Goal: Task Accomplishment & Management: Manage account settings

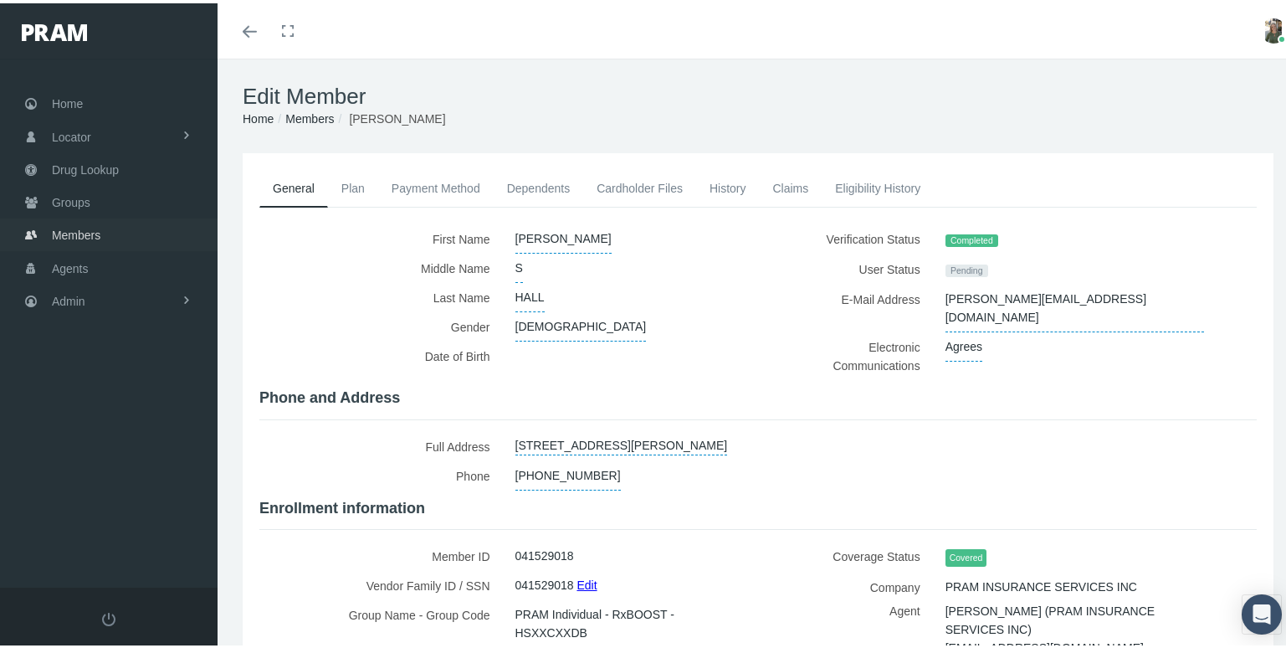
click at [81, 230] on span "Members" at bounding box center [76, 232] width 49 height 32
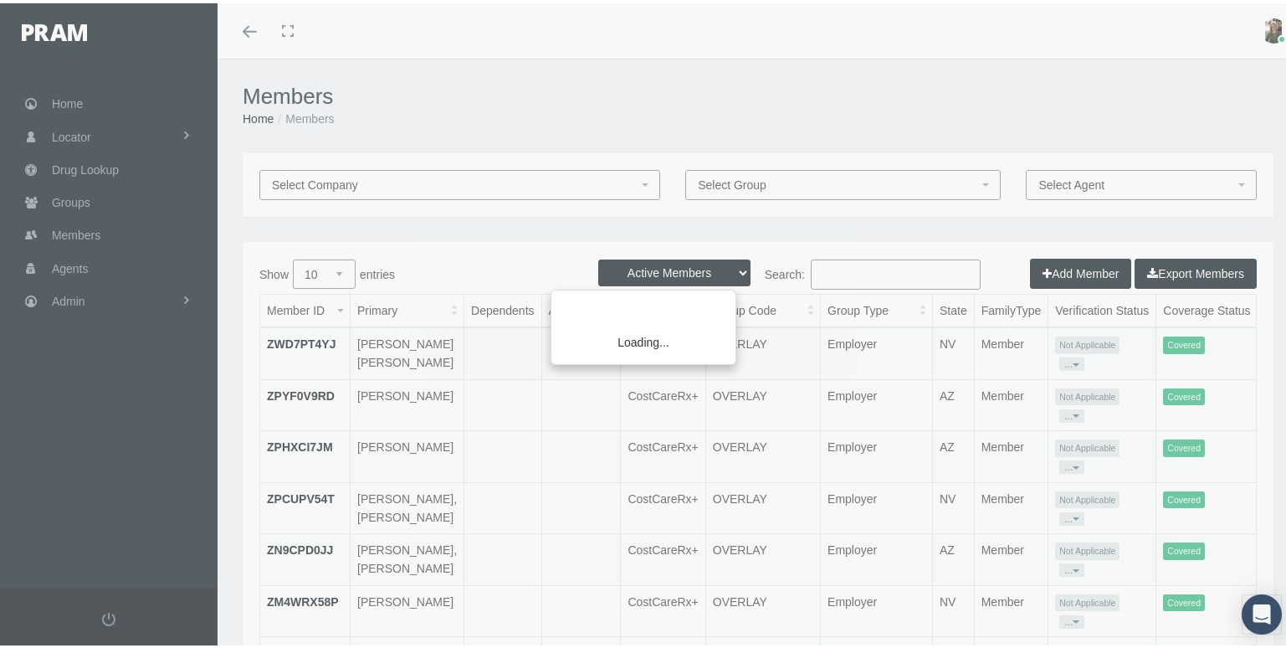
click at [70, 226] on div "Loading..." at bounding box center [643, 324] width 1286 height 648
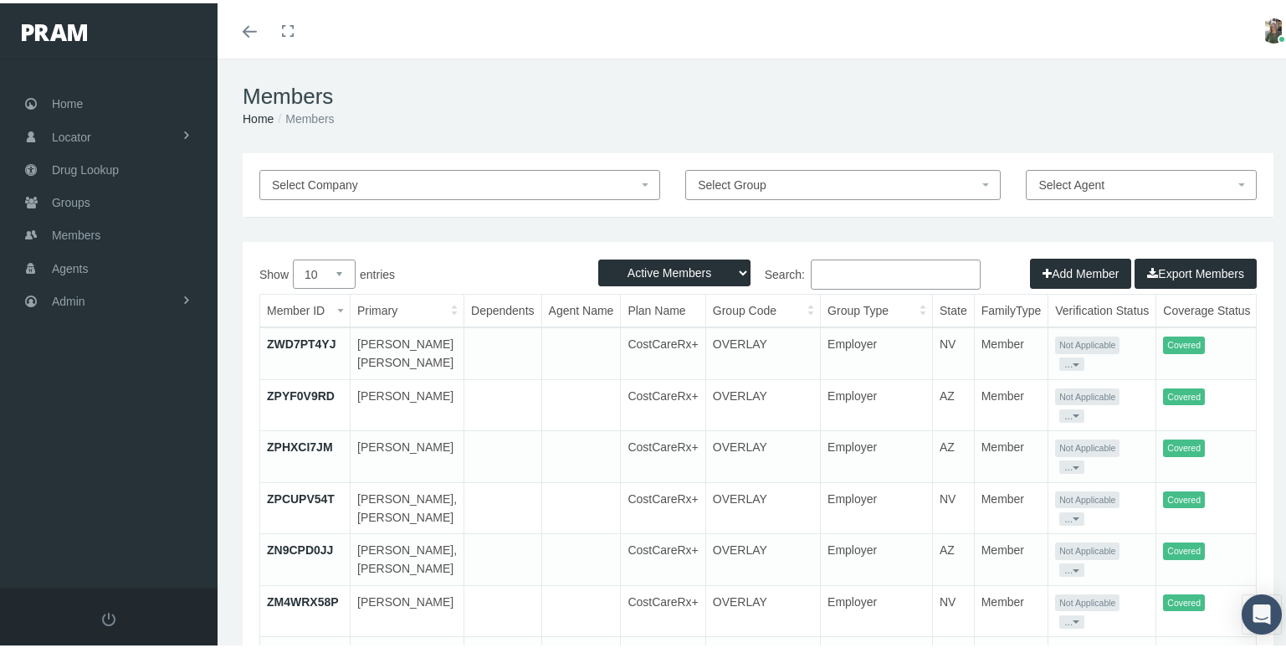
click at [855, 283] on input "Search:" at bounding box center [896, 271] width 170 height 30
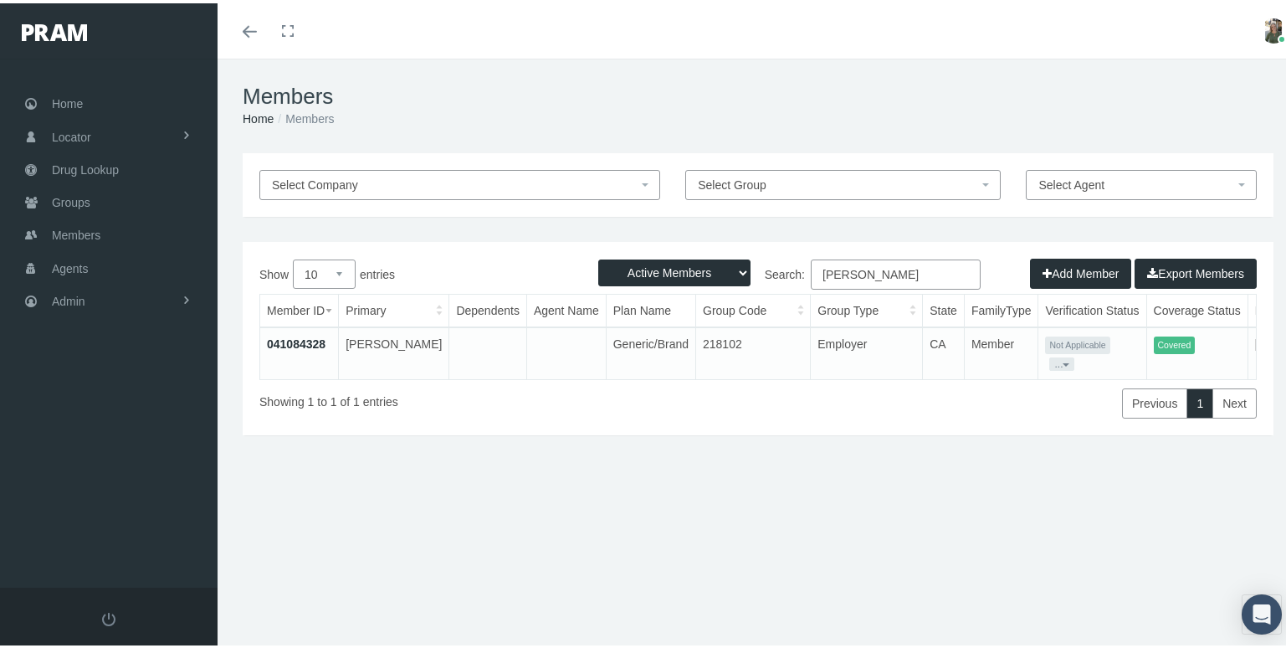
type input "[PERSON_NAME]"
click at [295, 343] on link "041084328" at bounding box center [296, 340] width 59 height 13
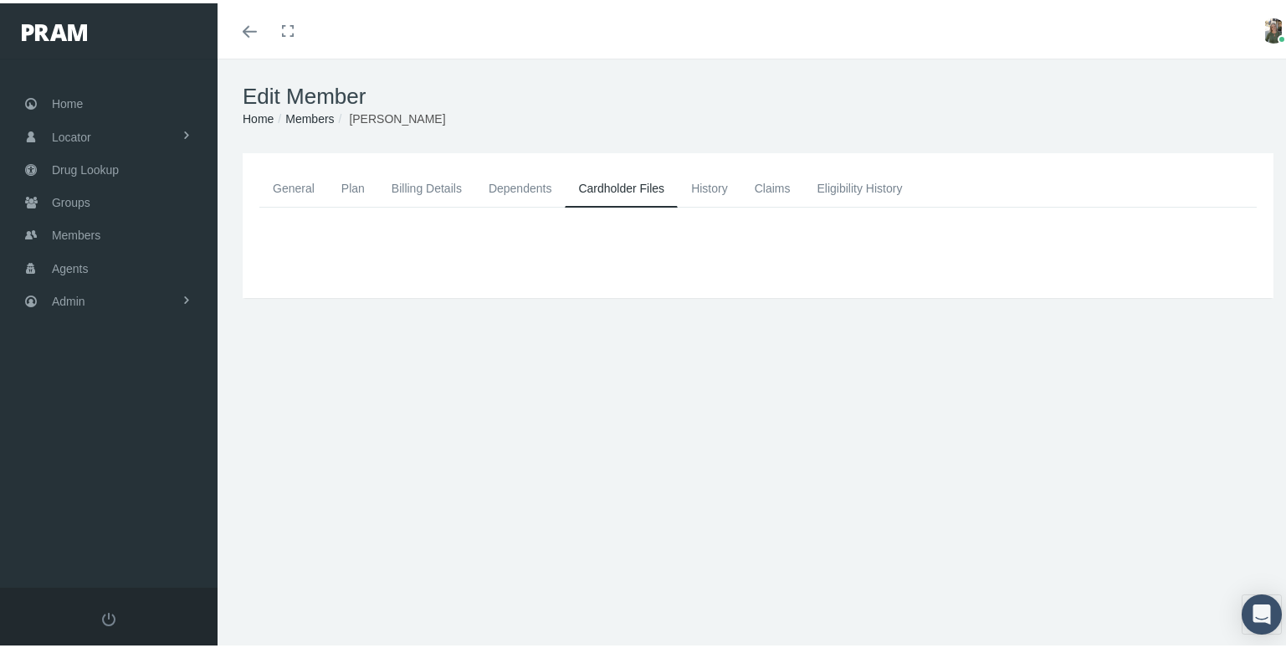
click at [307, 187] on link "General" at bounding box center [293, 185] width 69 height 37
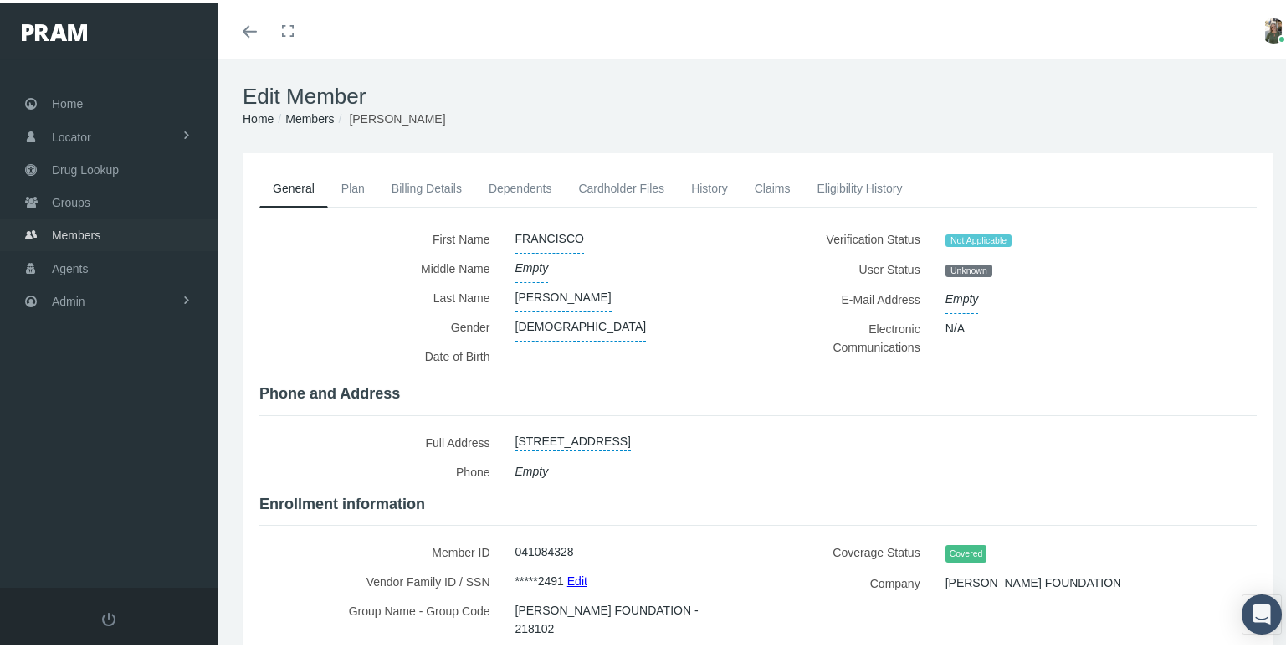
click at [130, 215] on link "Members" at bounding box center [109, 231] width 218 height 33
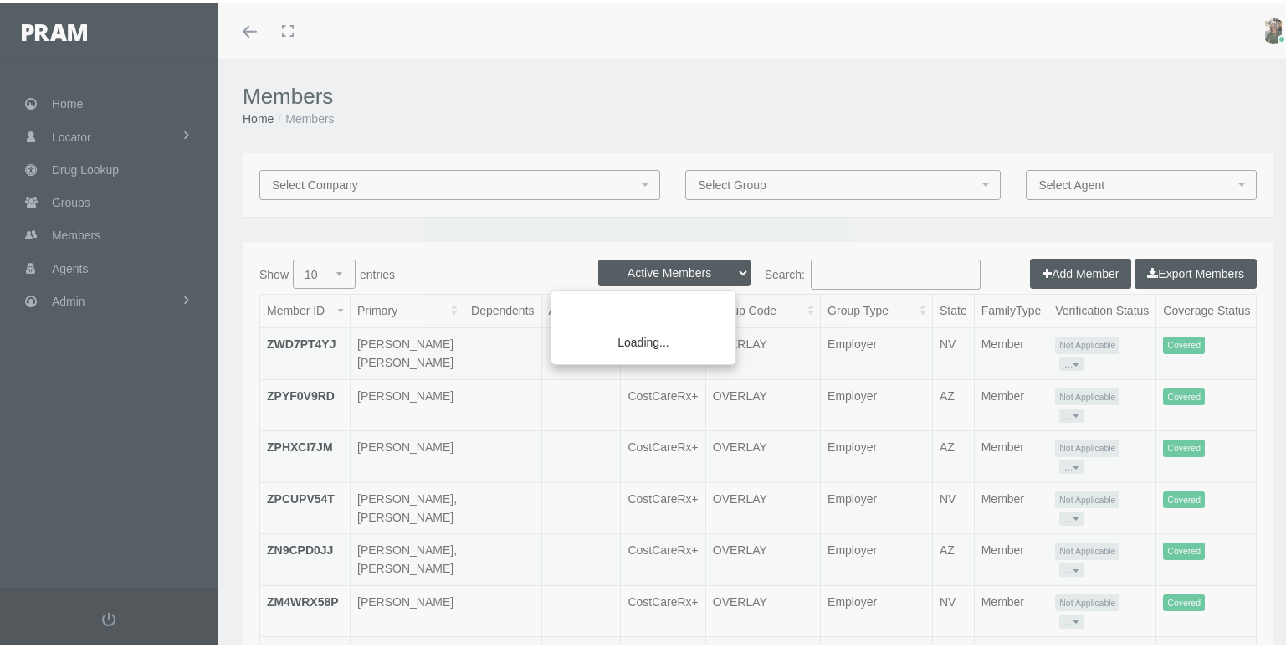
click at [849, 271] on div "Loading..." at bounding box center [643, 324] width 1286 height 648
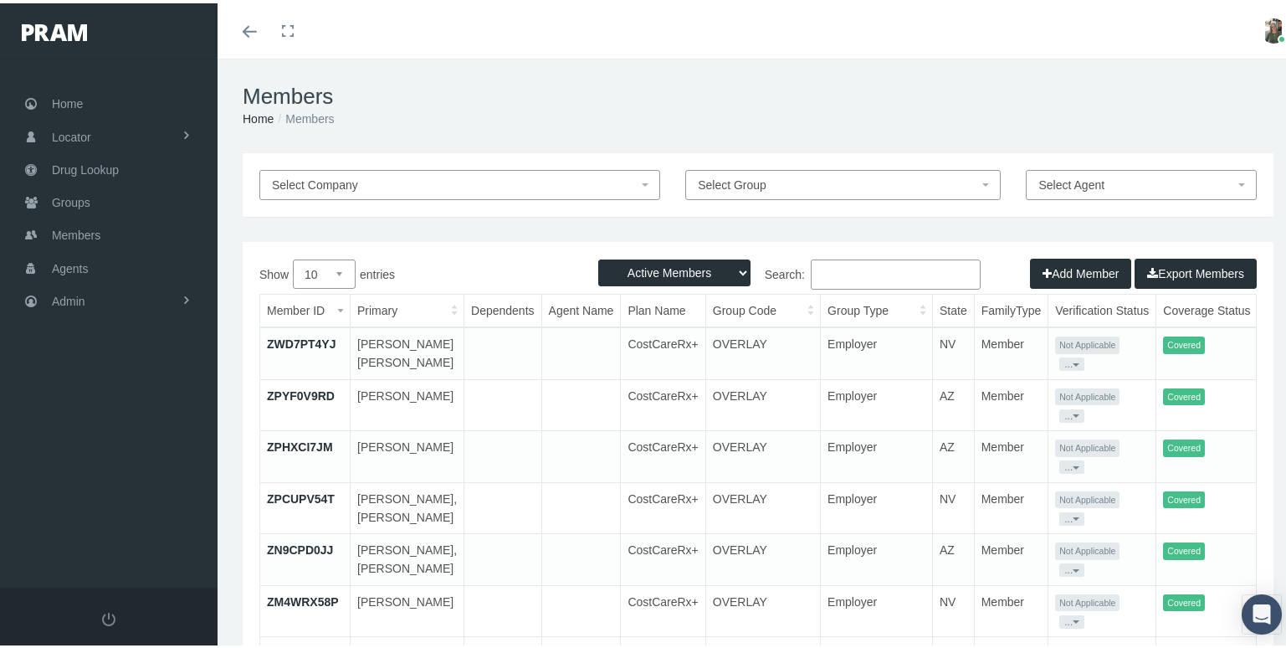
click at [838, 272] on input "Search:" at bounding box center [896, 271] width 170 height 30
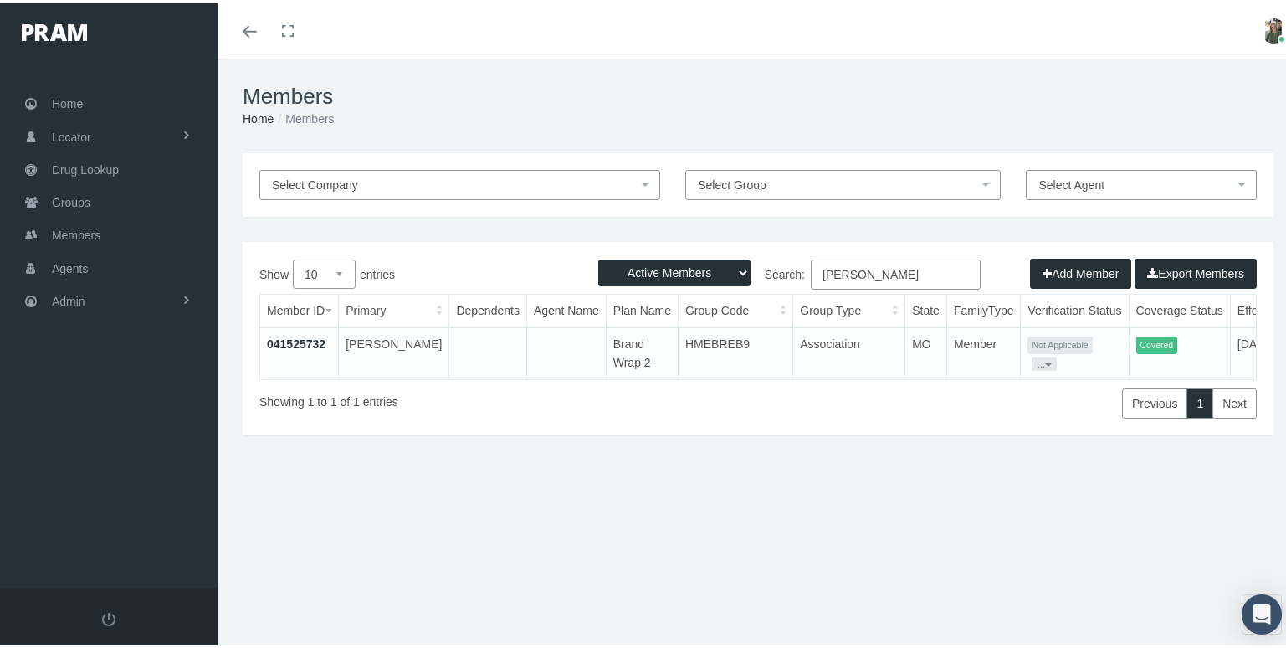
type input "danielle bankston"
click at [289, 342] on link "041525732" at bounding box center [296, 340] width 59 height 13
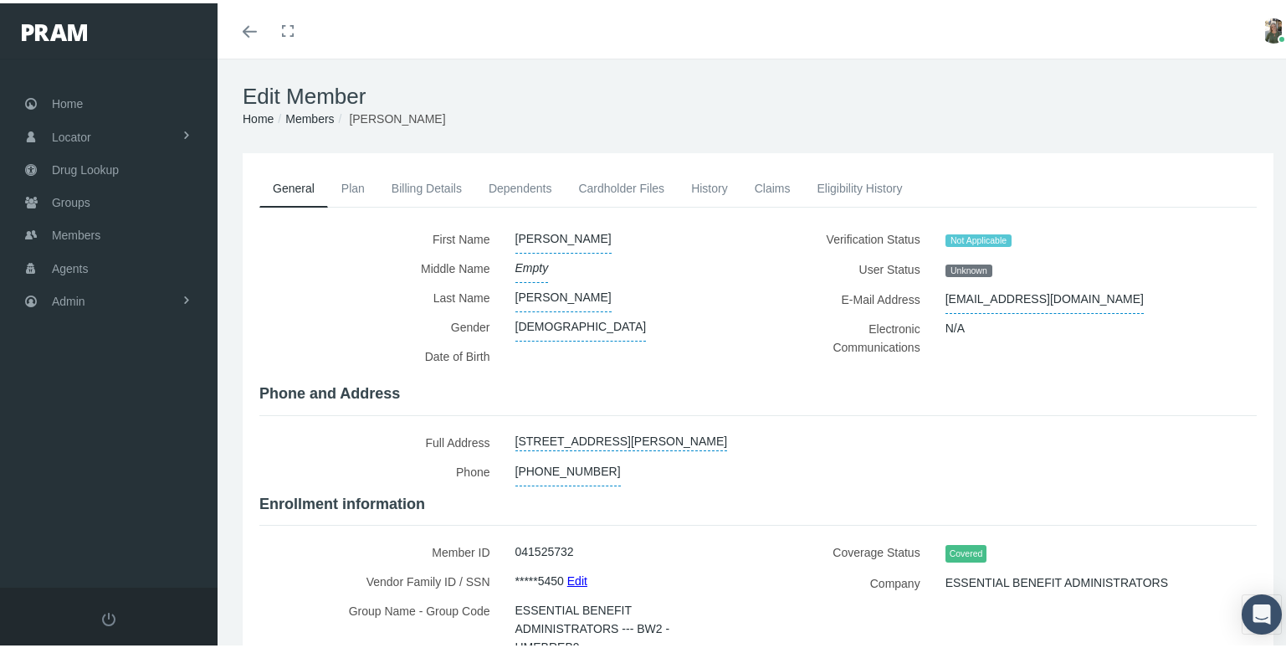
click at [772, 182] on link "Claims" at bounding box center [772, 185] width 63 height 37
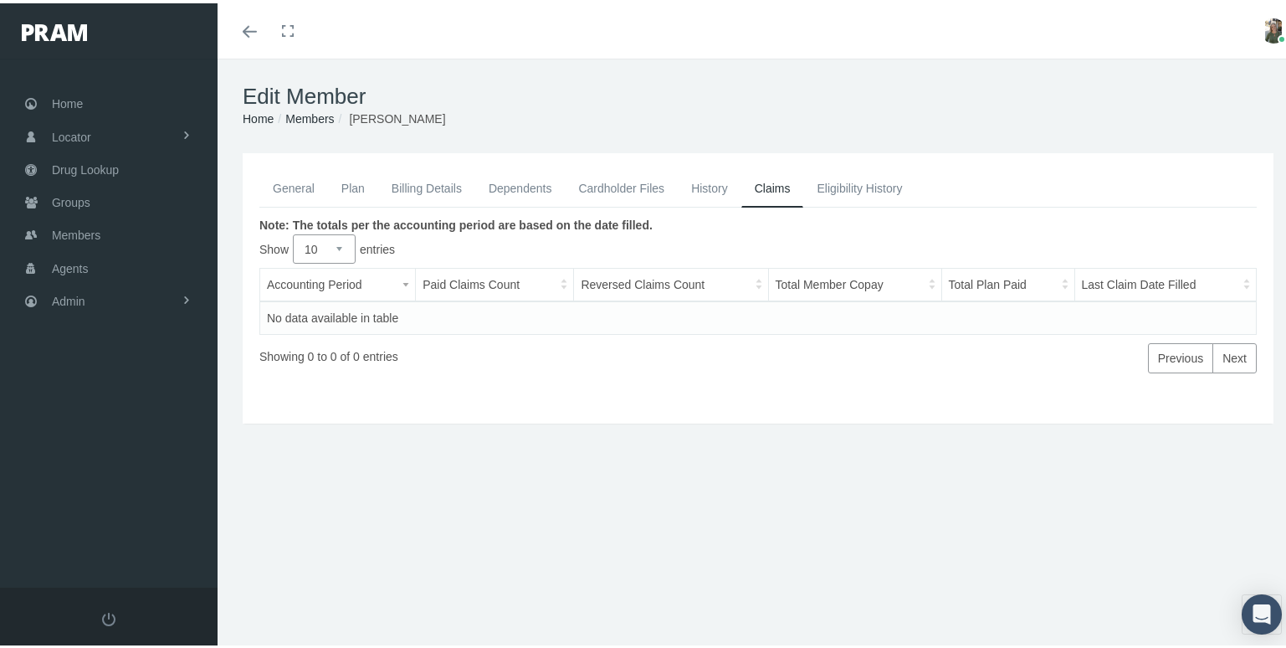
click at [294, 182] on link "General" at bounding box center [293, 185] width 69 height 37
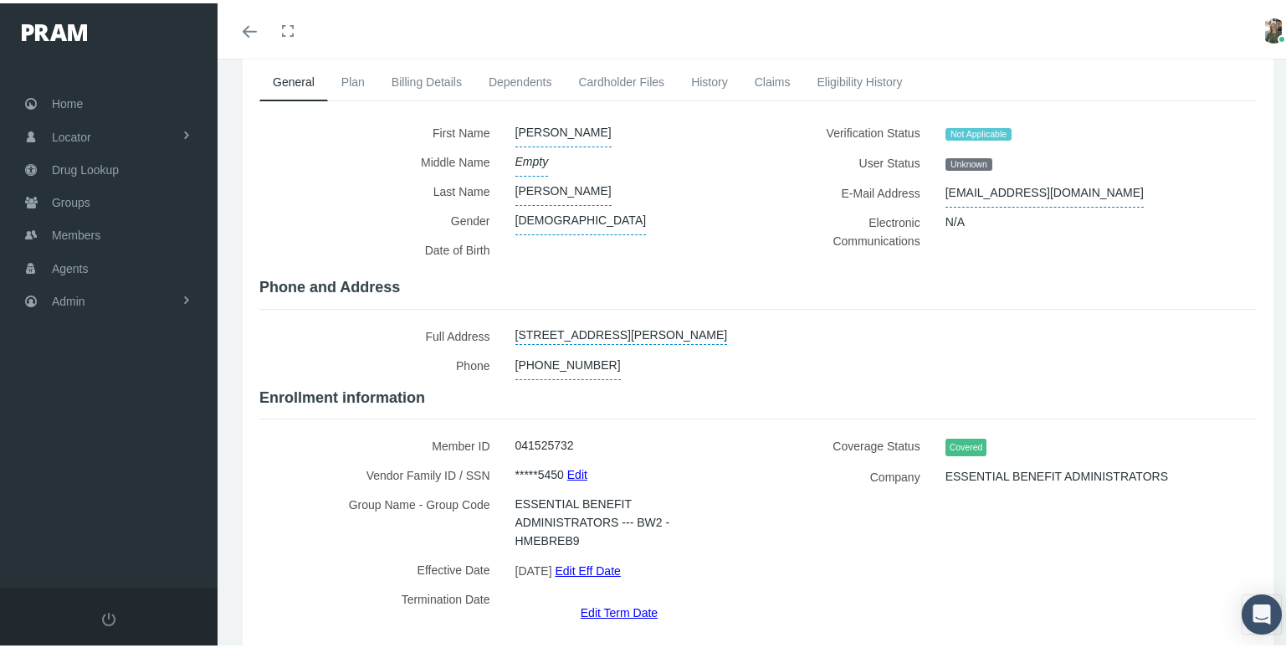
scroll to position [164, 0]
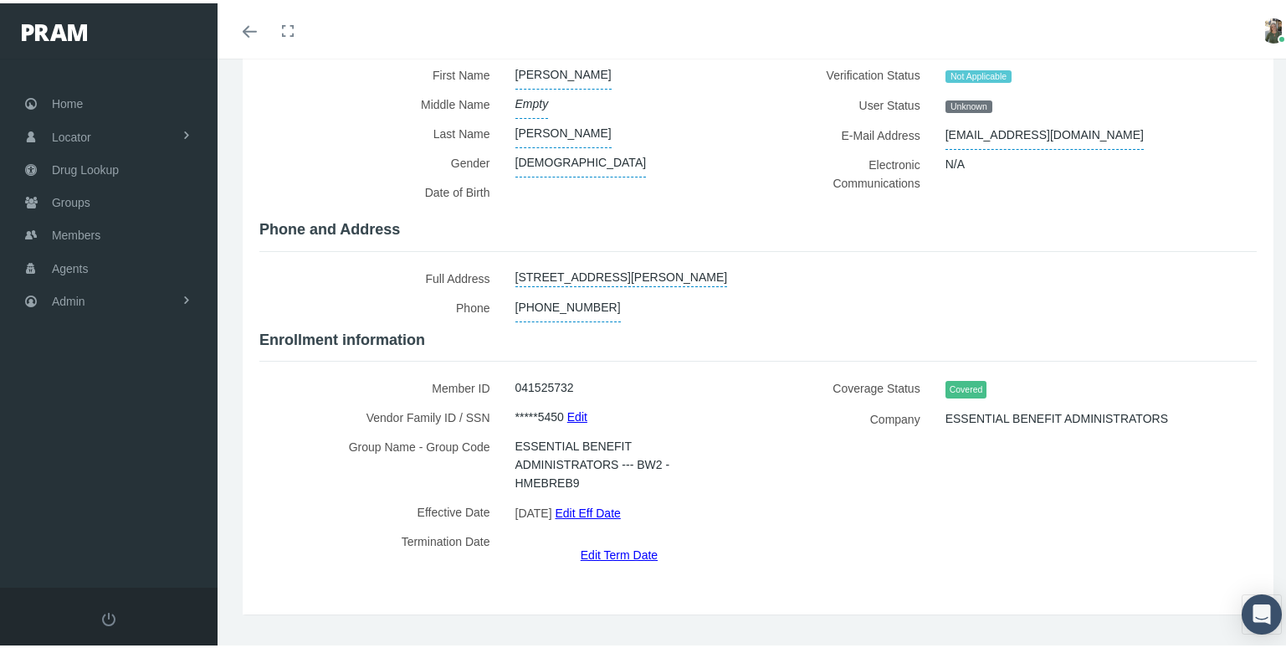
click at [592, 539] on link "Edit Term Date" at bounding box center [619, 551] width 77 height 24
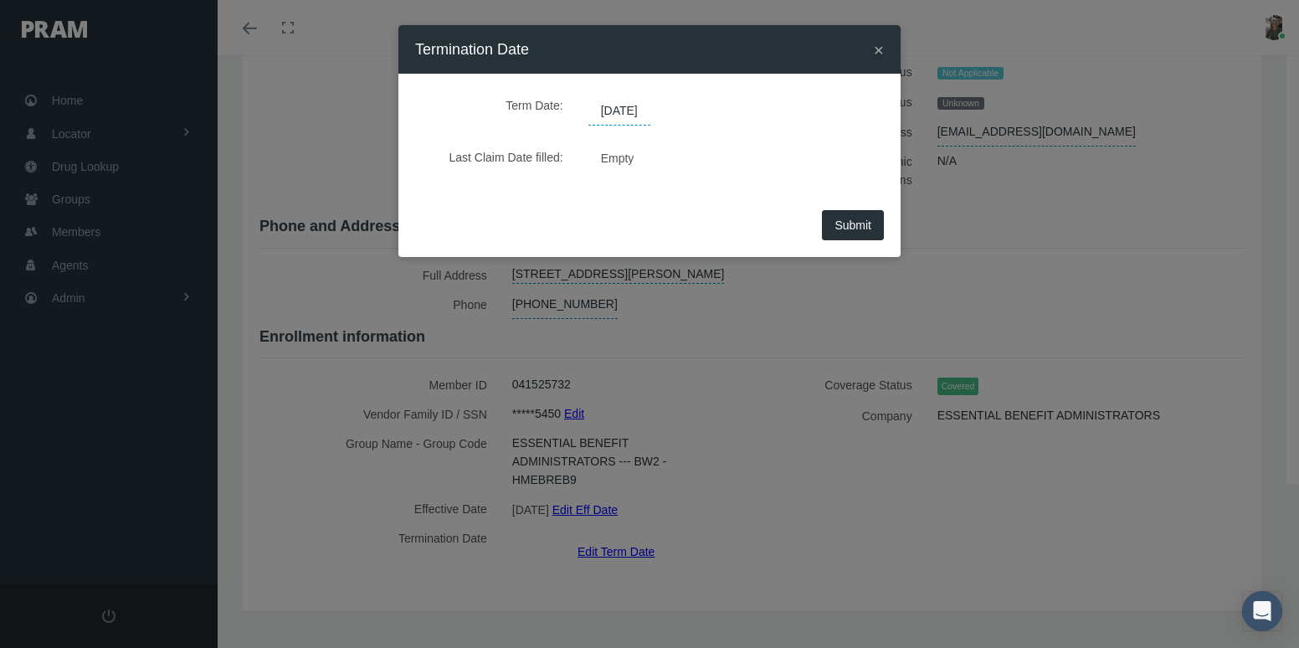
click at [650, 106] on span "[DATE]" at bounding box center [619, 111] width 62 height 28
drag, startPoint x: 662, startPoint y: 113, endPoint x: 508, endPoint y: 126, distance: 154.5
click at [508, 126] on div "Term Date: 12/31/2039" at bounding box center [649, 107] width 443 height 35
click at [759, 122] on input "[DATE]" at bounding box center [777, 125] width 156 height 29
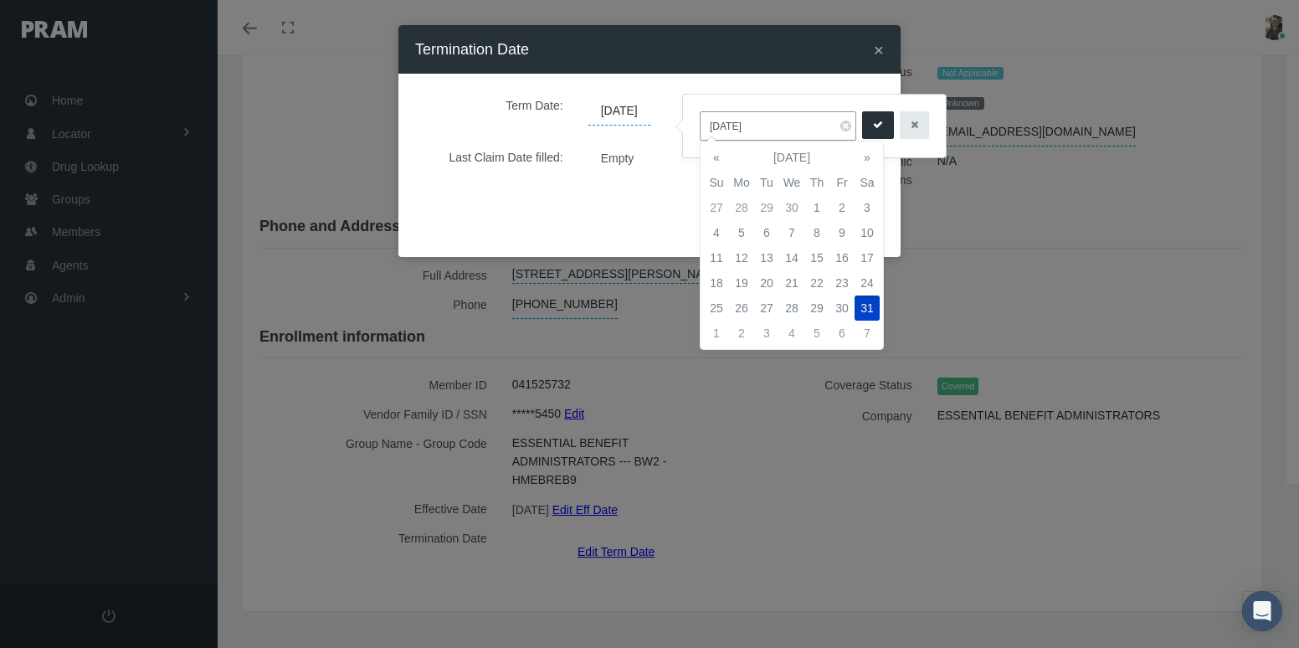
drag, startPoint x: 765, startPoint y: 126, endPoint x: 688, endPoint y: 126, distance: 77.0
click at [689, 129] on div "[DATE]" at bounding box center [814, 126] width 263 height 63
type input "09/30/2025"
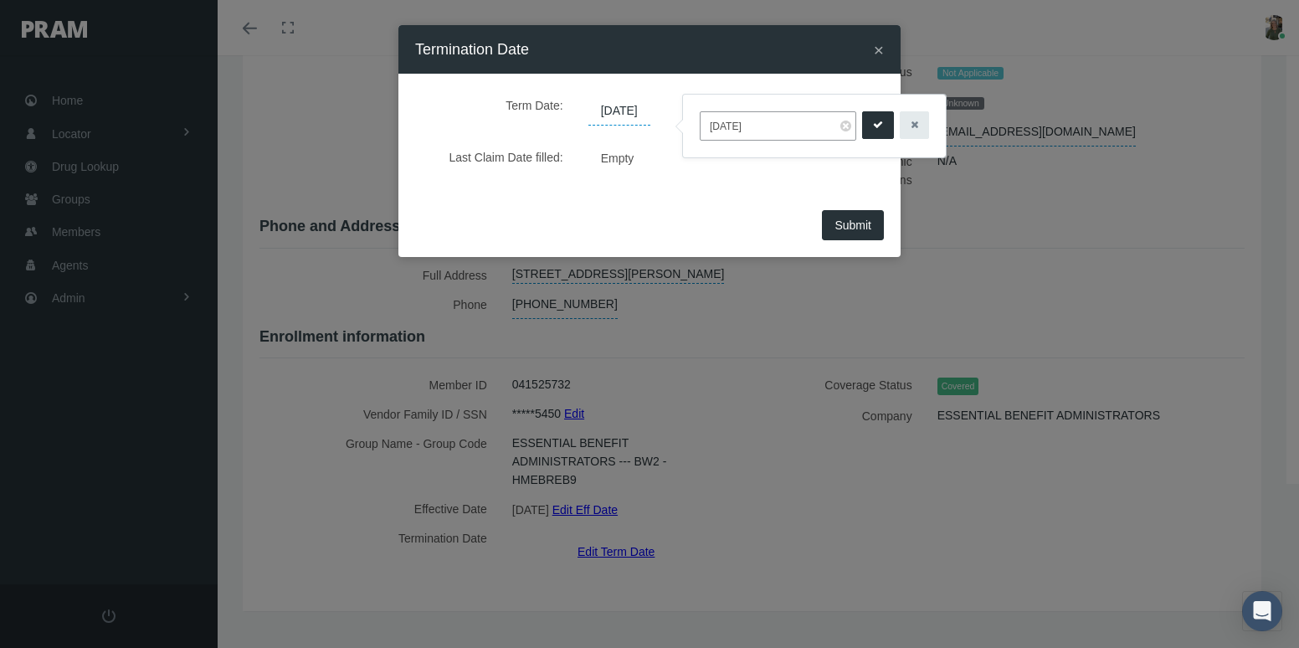
click at [873, 128] on icon "submit" at bounding box center [878, 125] width 10 height 16
click at [862, 223] on span "Submit" at bounding box center [852, 224] width 37 height 13
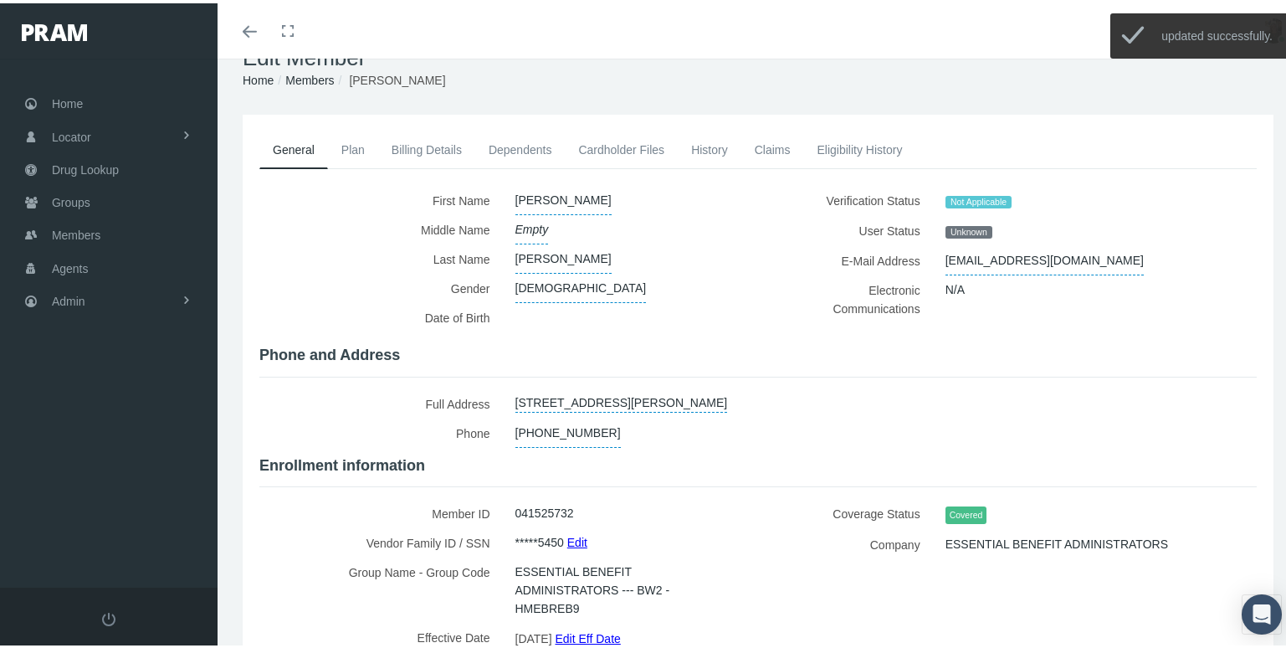
scroll to position [0, 0]
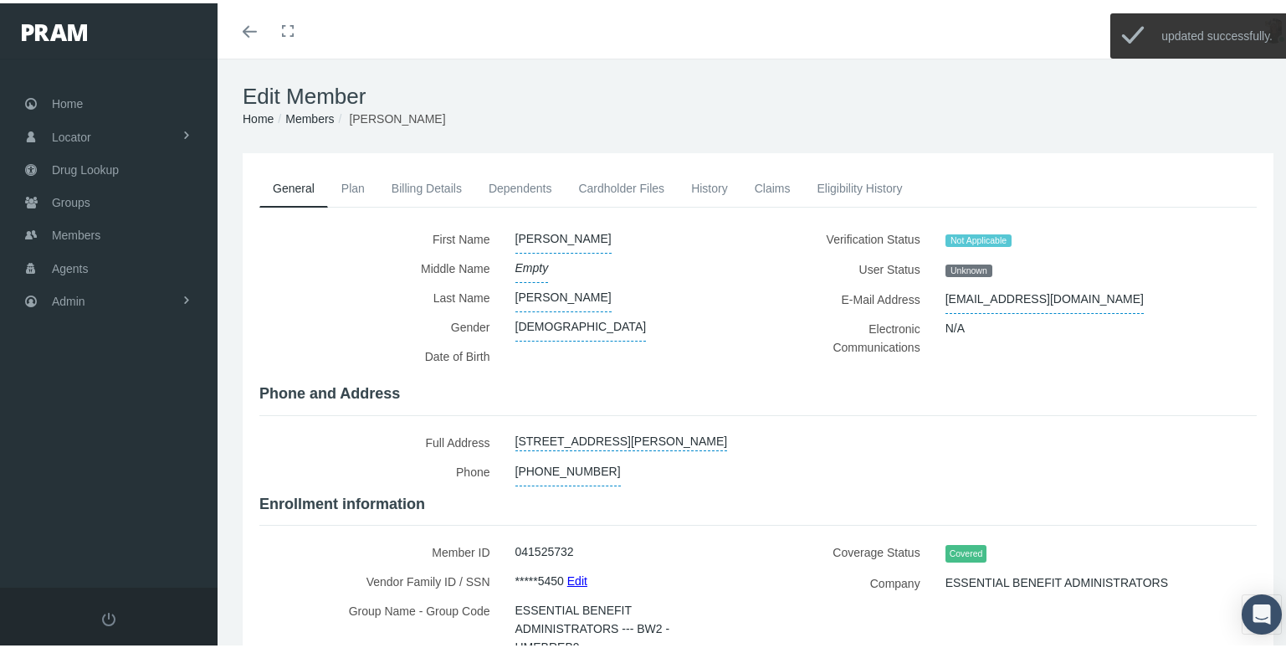
click at [700, 188] on link "History" at bounding box center [710, 185] width 64 height 37
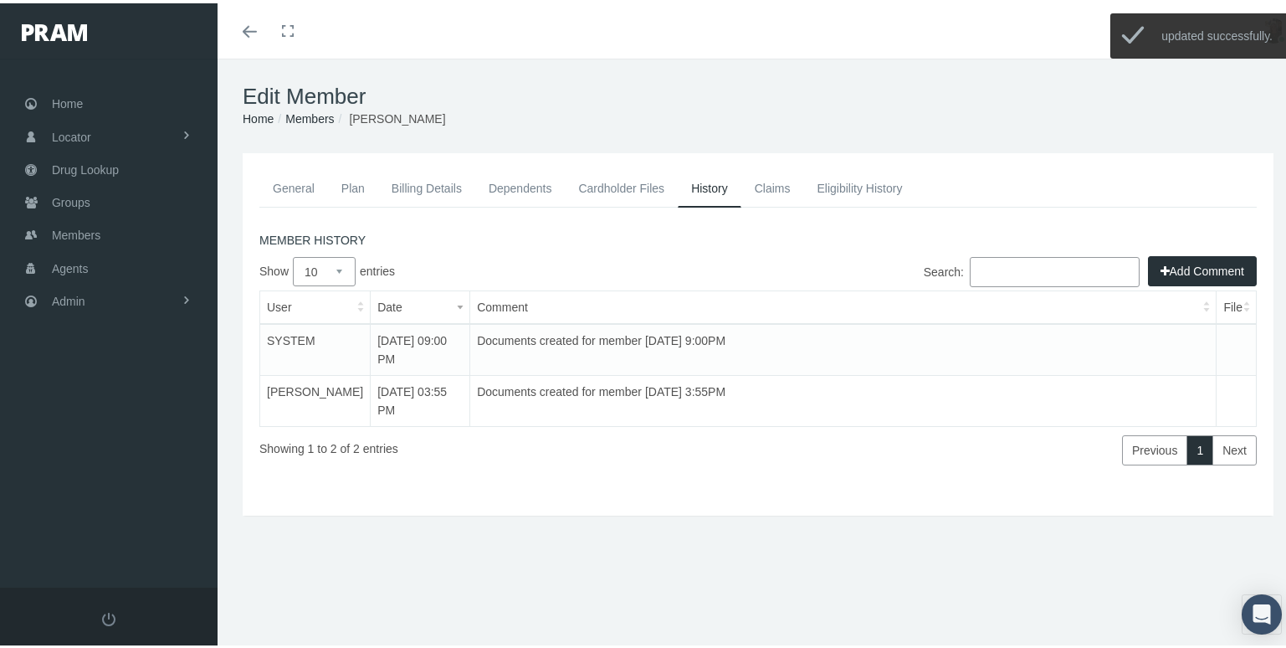
click at [1167, 269] on button "Add Comment" at bounding box center [1202, 268] width 109 height 30
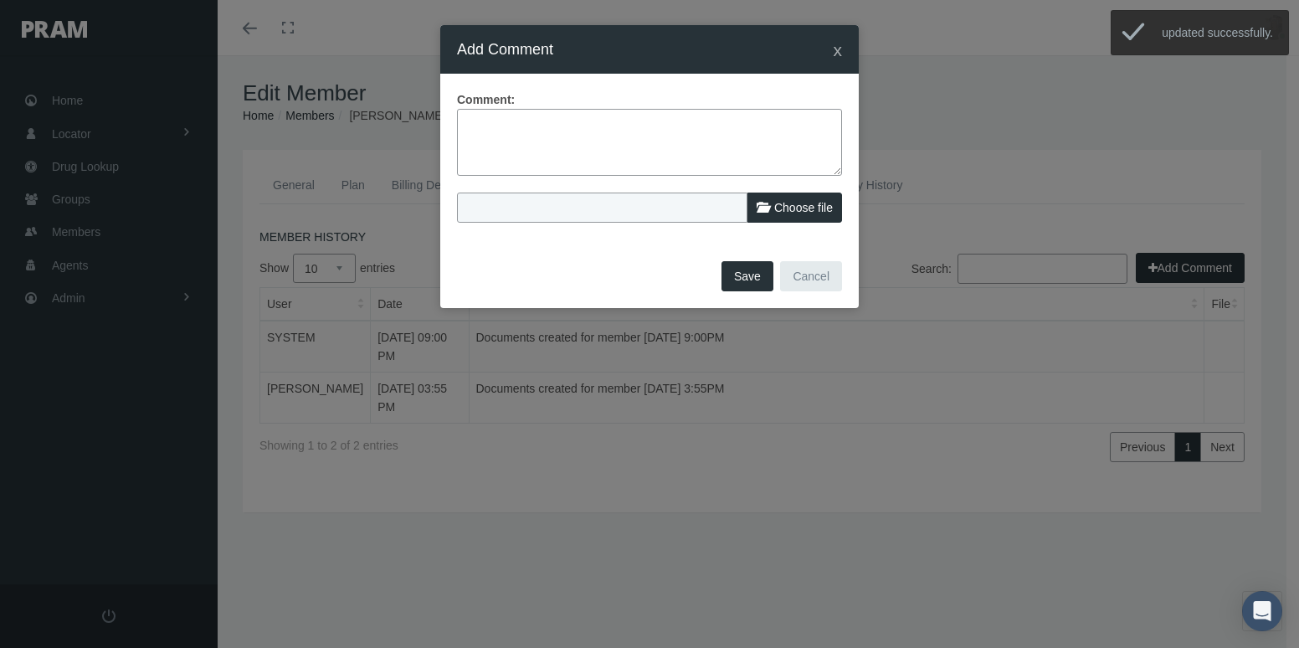
click at [480, 147] on textarea at bounding box center [649, 142] width 385 height 67
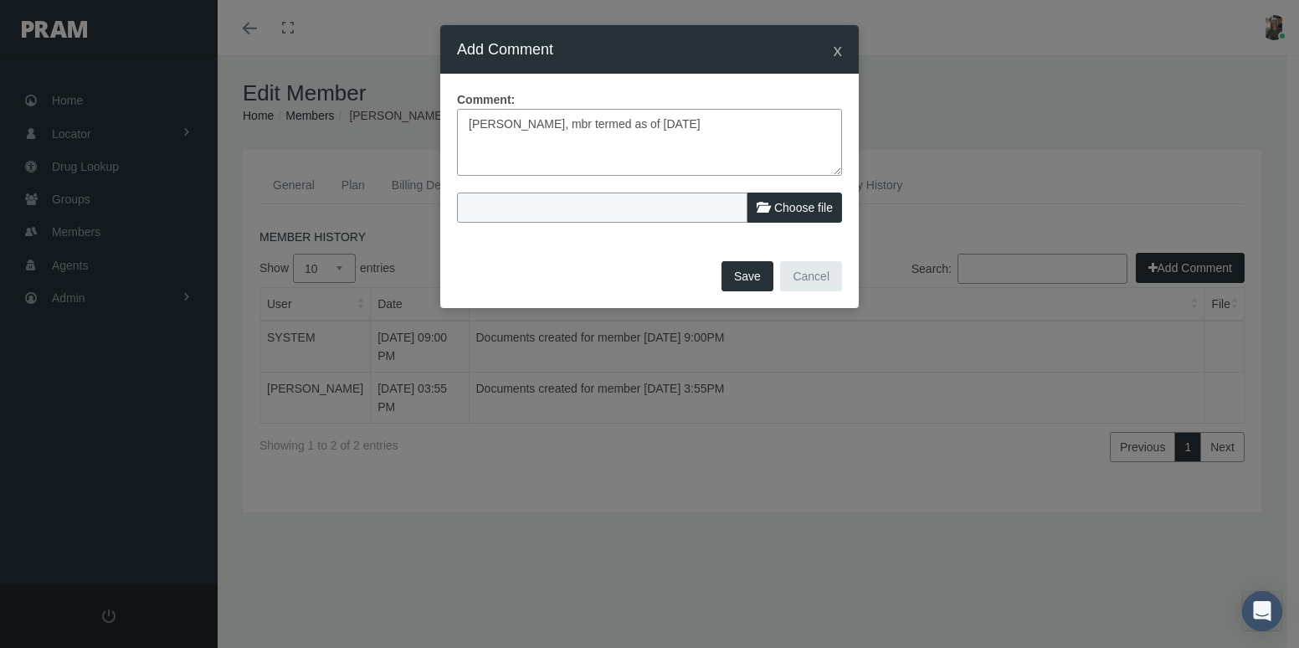
type textarea "Per Sandra, mbr termed as of 9/30/25"
click at [754, 269] on button "Save" at bounding box center [747, 276] width 52 height 30
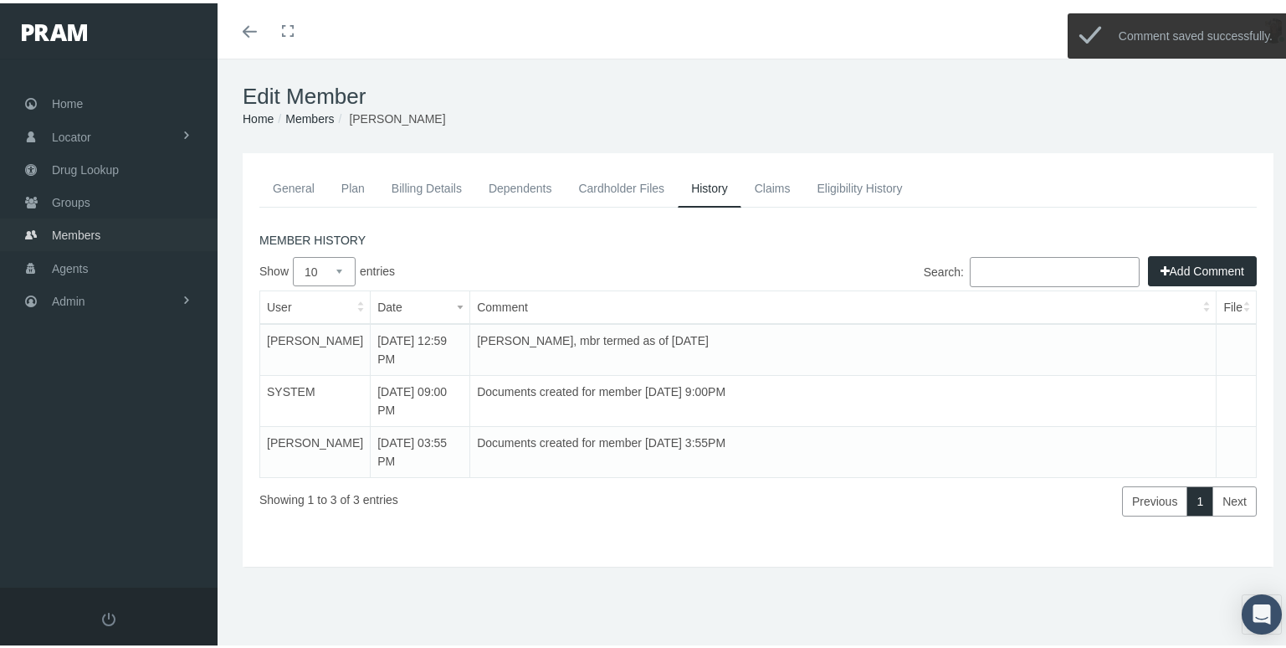
click at [137, 235] on link "Members" at bounding box center [109, 231] width 218 height 33
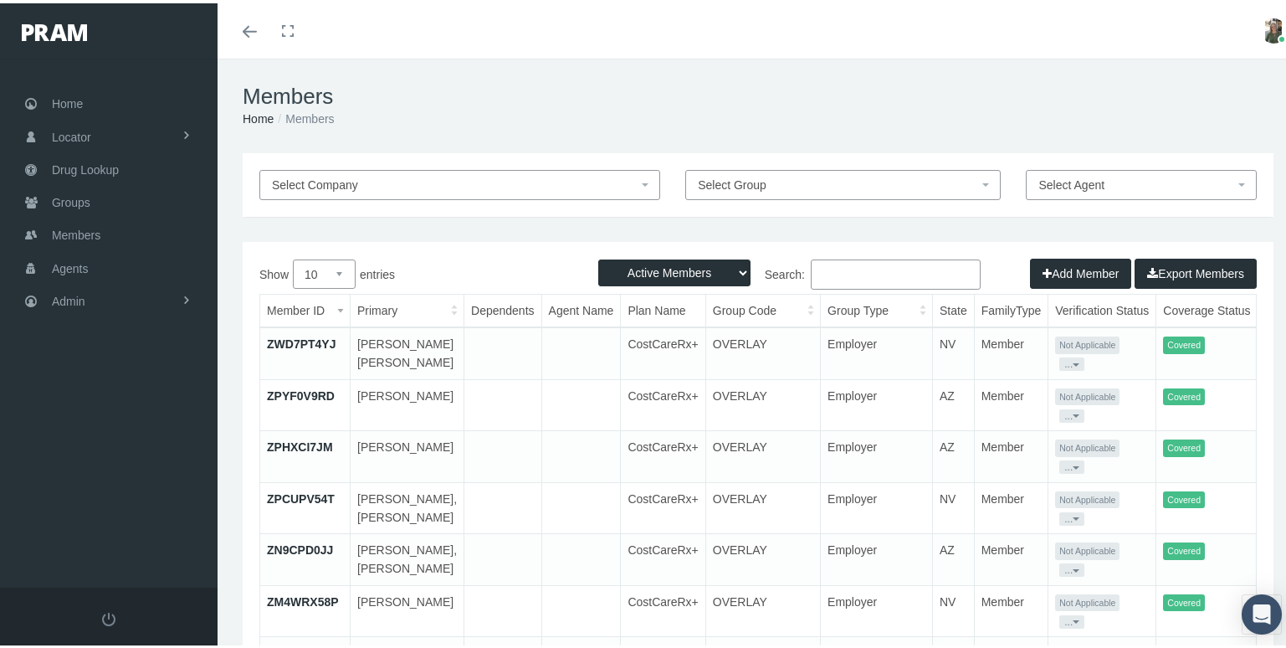
click at [828, 277] on input "Search:" at bounding box center [896, 271] width 170 height 30
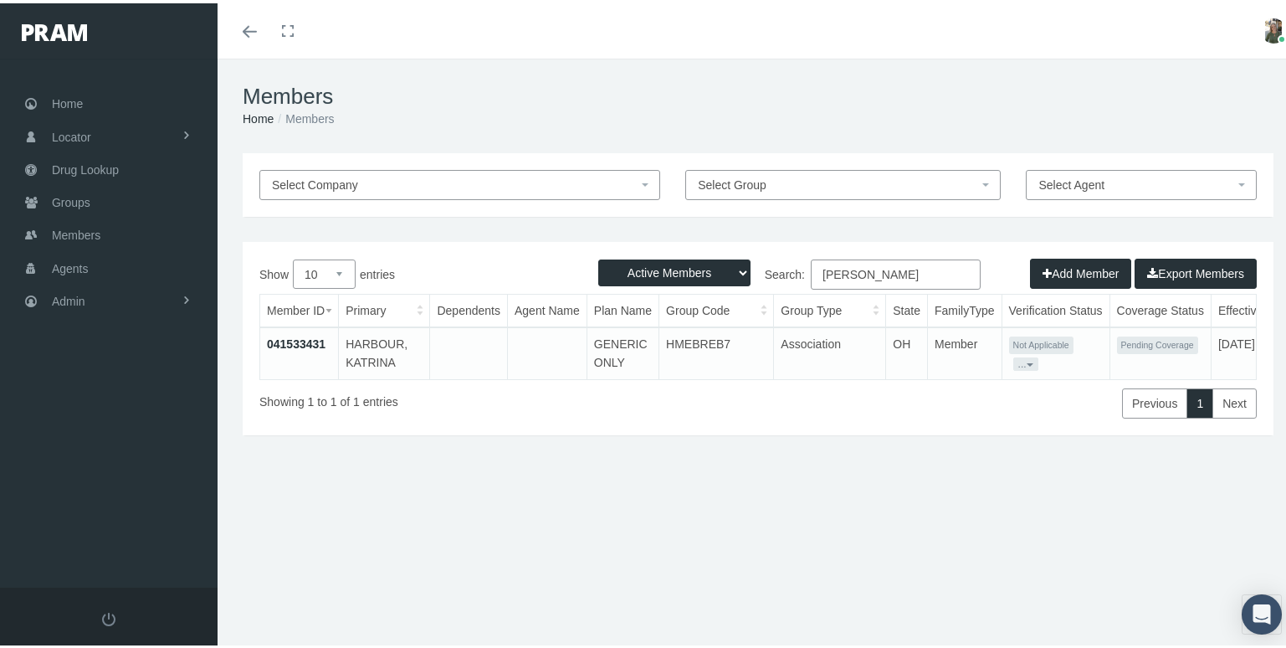
type input "katrina harbour"
click at [307, 341] on link "041533431" at bounding box center [296, 340] width 59 height 13
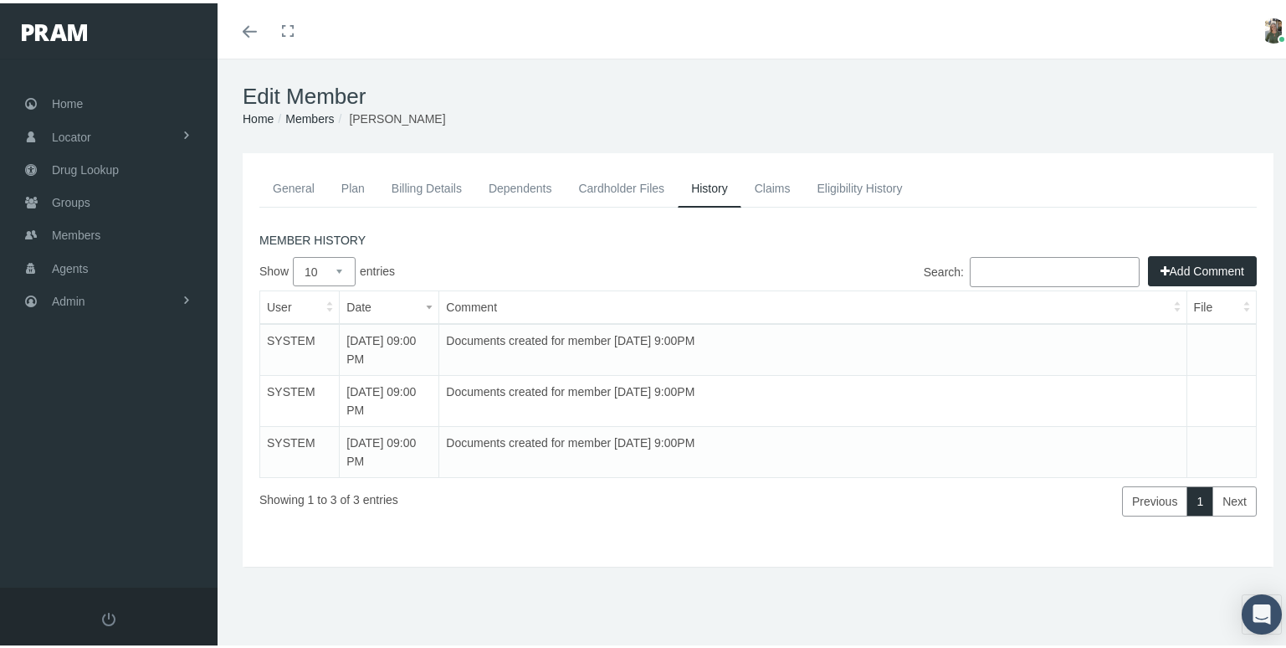
click at [300, 188] on link "General" at bounding box center [293, 185] width 69 height 37
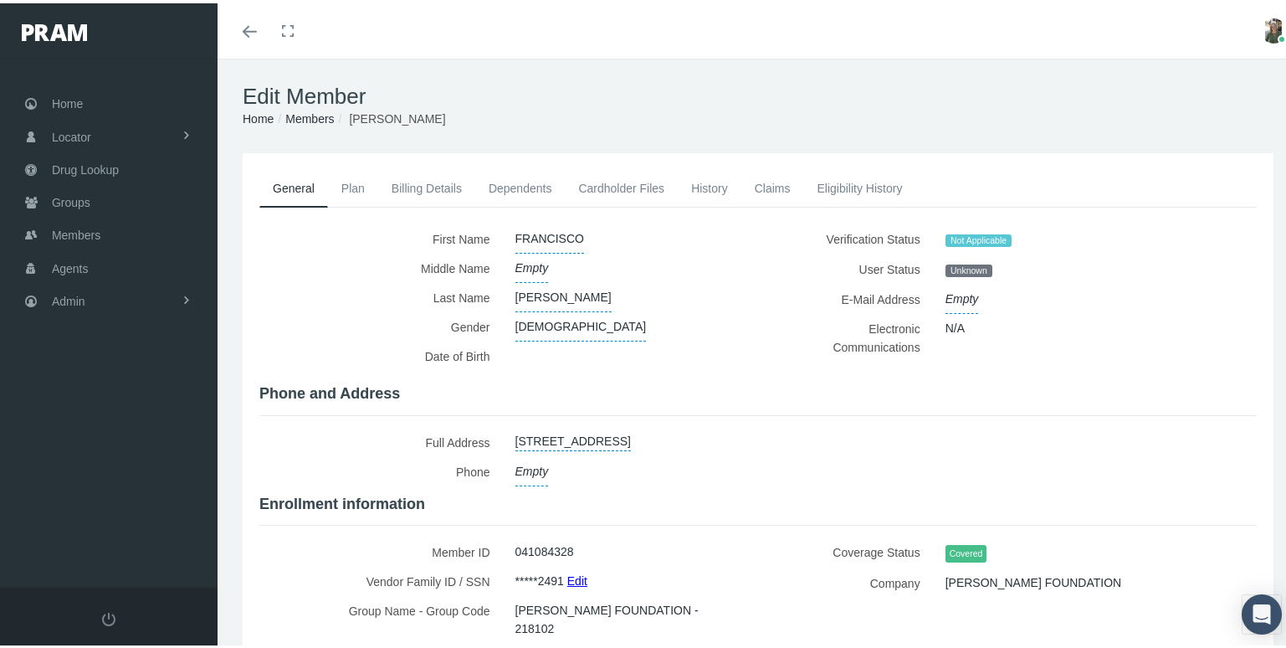
click at [628, 185] on link "Cardholder Files" at bounding box center [621, 185] width 113 height 37
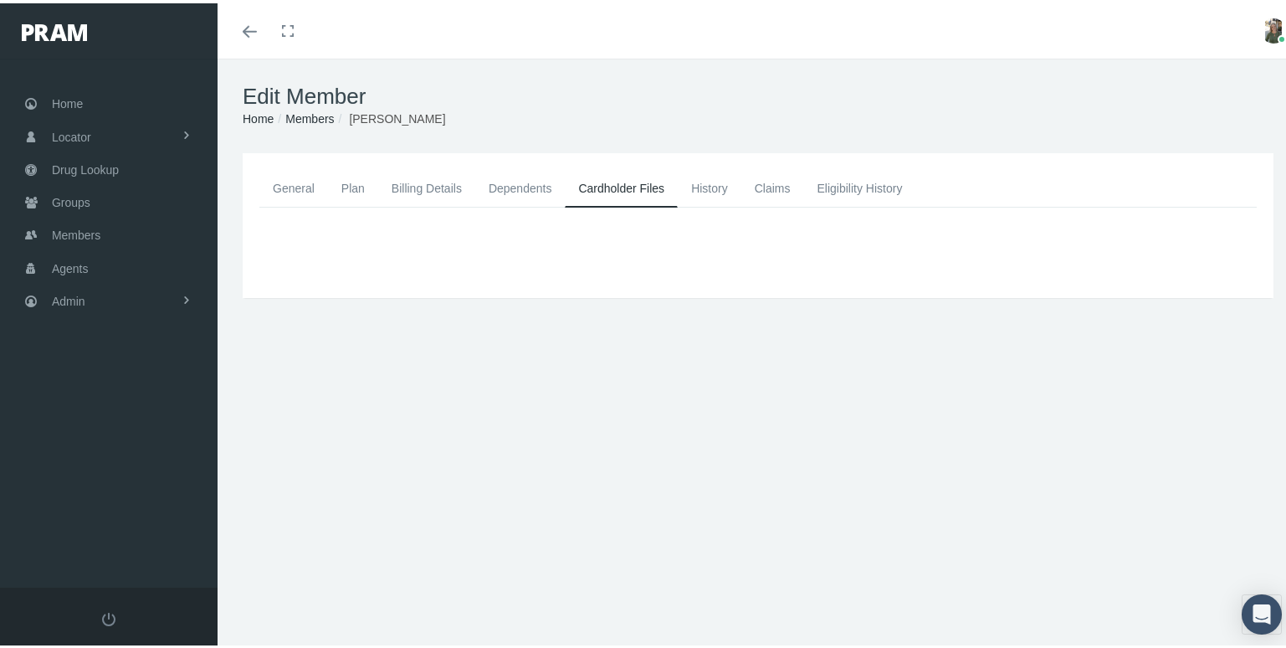
click at [284, 182] on link "General" at bounding box center [293, 185] width 69 height 37
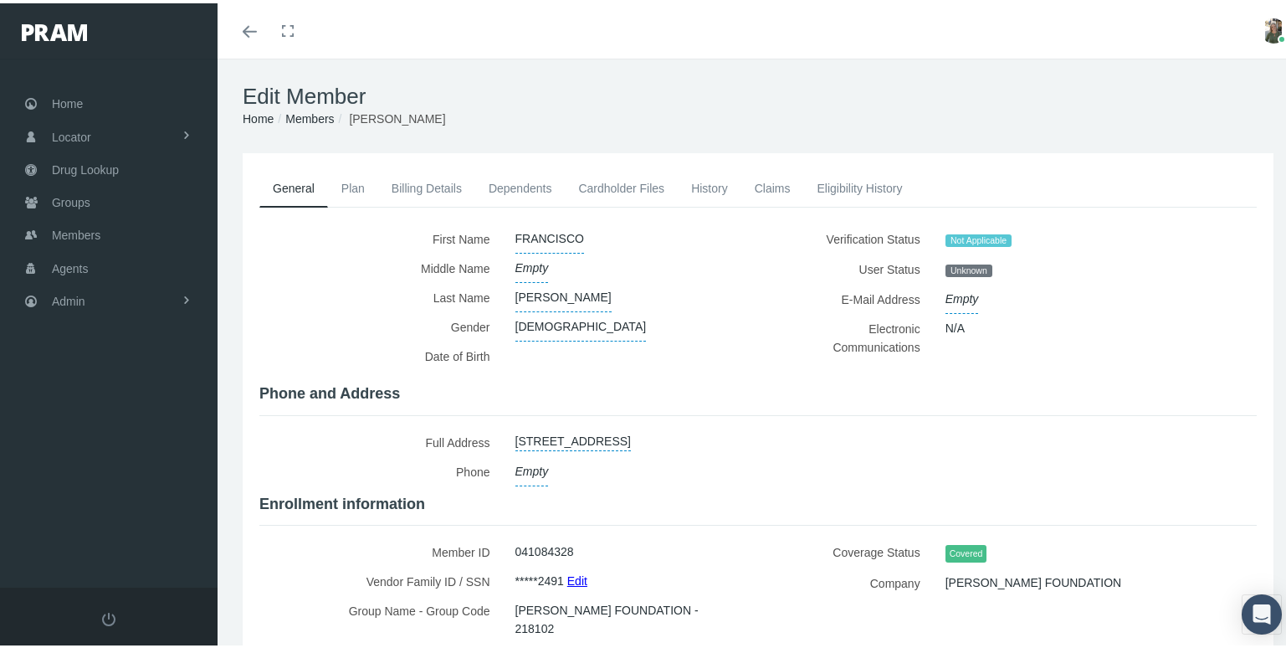
scroll to position [146, 0]
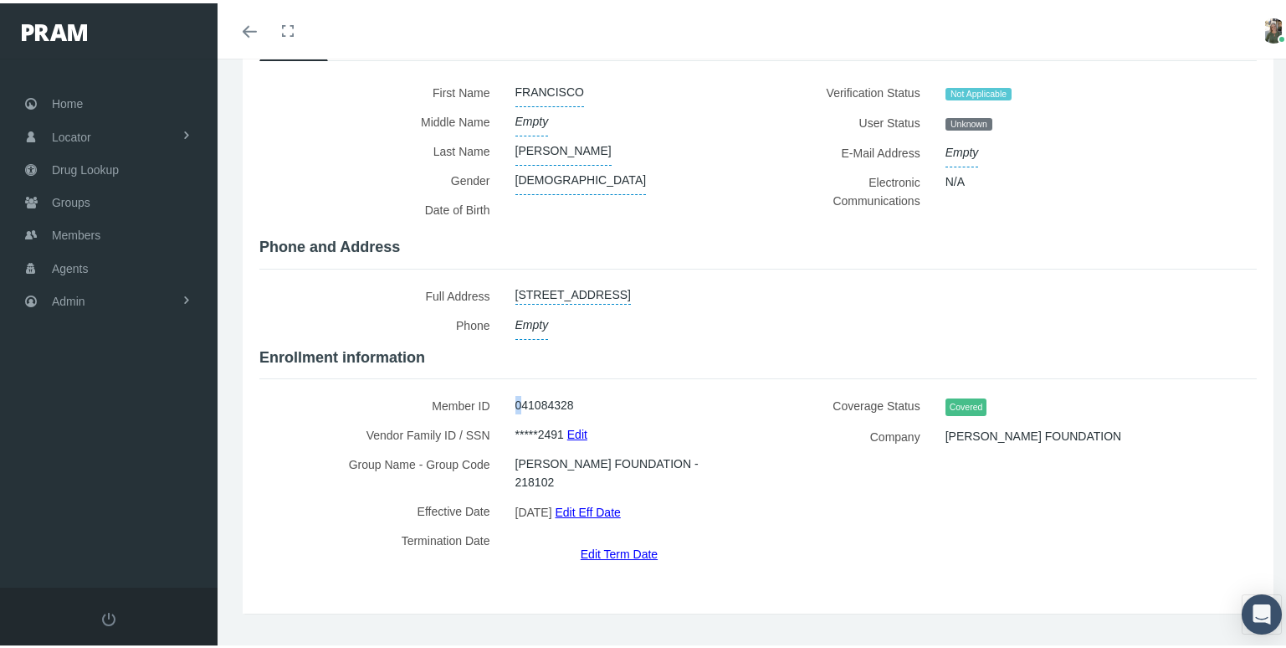
click at [516, 397] on div "041084328" at bounding box center [624, 401] width 243 height 29
drag, startPoint x: 516, startPoint y: 397, endPoint x: 576, endPoint y: 404, distance: 60.6
click at [576, 404] on div "Member ID 041084328" at bounding box center [502, 401] width 486 height 29
drag, startPoint x: 576, startPoint y: 404, endPoint x: 560, endPoint y: 395, distance: 19.1
copy div "Member ID 041084328"
